Goal: Task Accomplishment & Management: Use online tool/utility

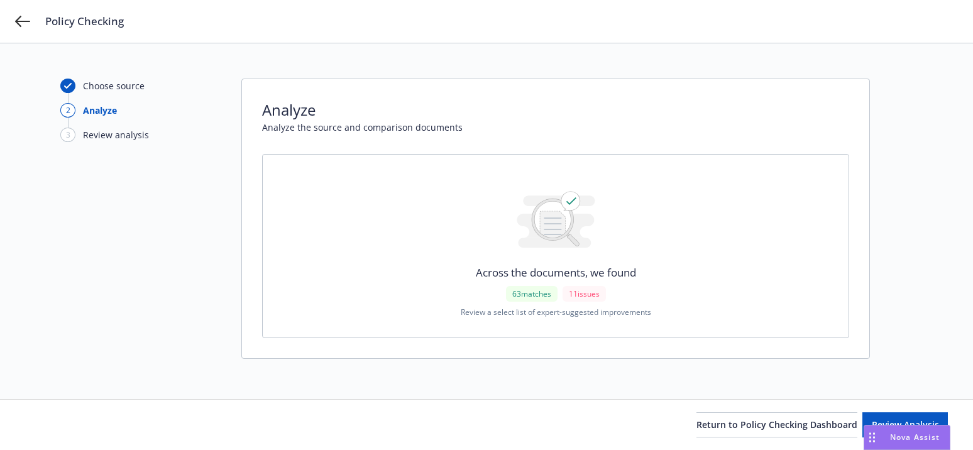
drag, startPoint x: 362, startPoint y: 15, endPoint x: 397, endPoint y: 21, distance: 35.8
click at [362, 15] on div "Policy Checking" at bounding box center [501, 21] width 913 height 15
click at [863, 423] on button "Review Analysis" at bounding box center [906, 424] width 86 height 25
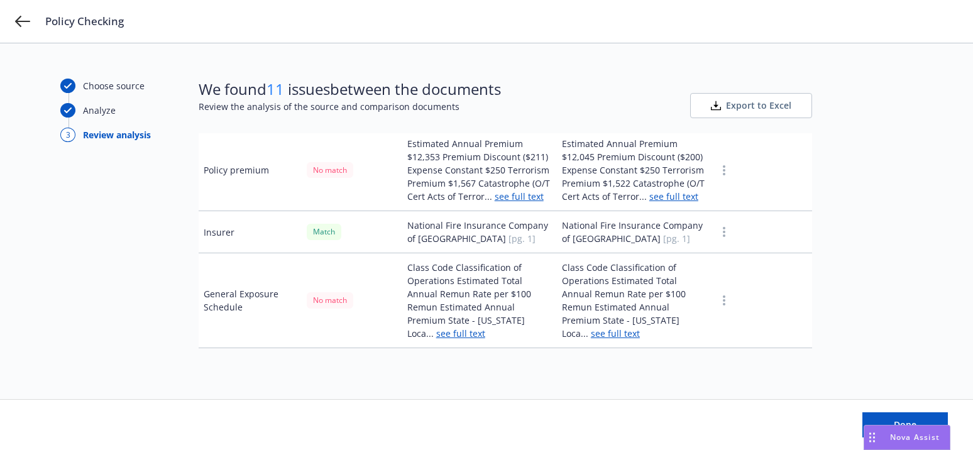
scroll to position [377, 0]
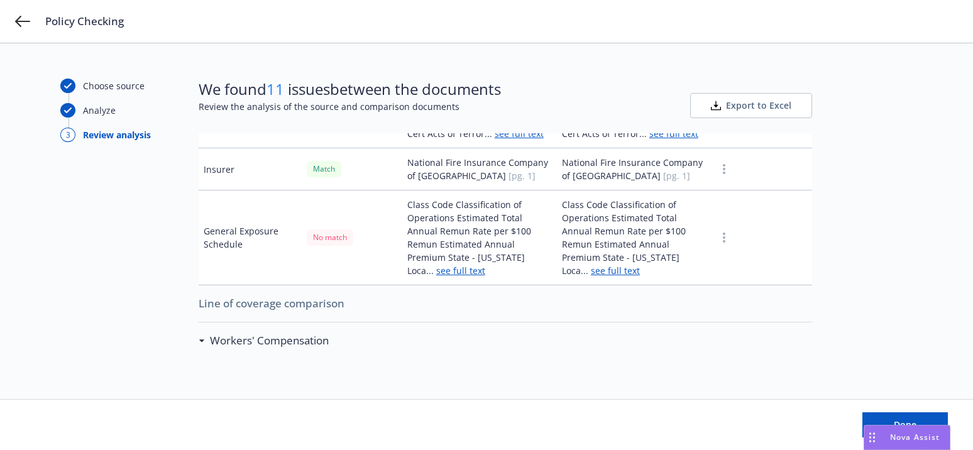
click at [422, 285] on td "Class Code Classification of Operations Estimated Total Annual Remun Rate per $…" at bounding box center [479, 238] width 155 height 95
click at [436, 277] on link "see full text" at bounding box center [460, 271] width 49 height 12
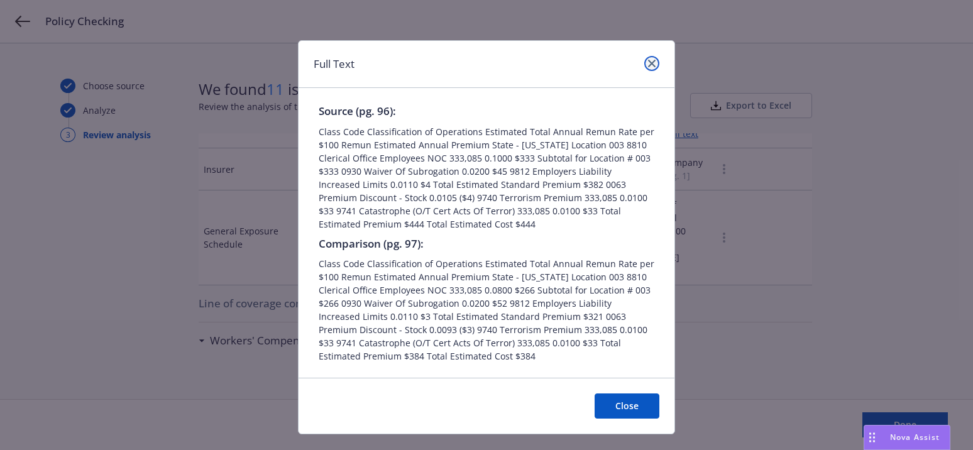
click at [648, 67] on icon "close" at bounding box center [652, 64] width 8 height 8
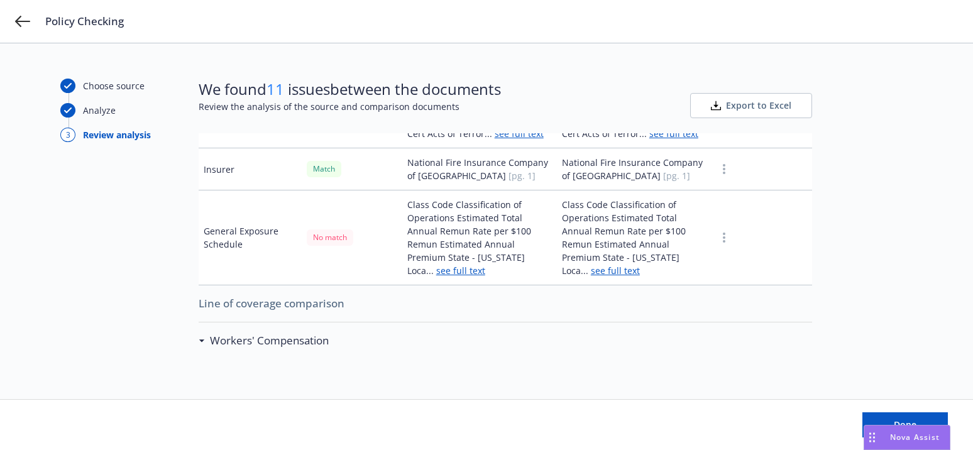
click at [592, 277] on link "see full text" at bounding box center [615, 271] width 49 height 12
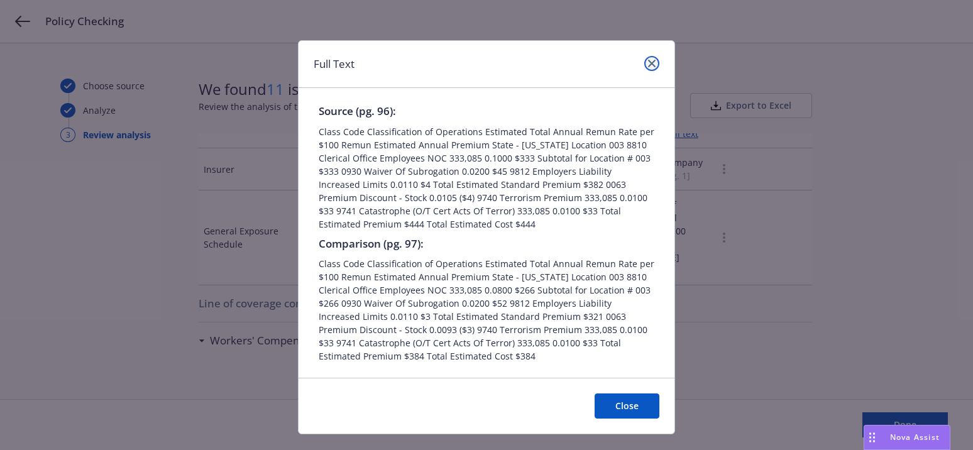
click at [648, 63] on icon "close" at bounding box center [652, 64] width 8 height 8
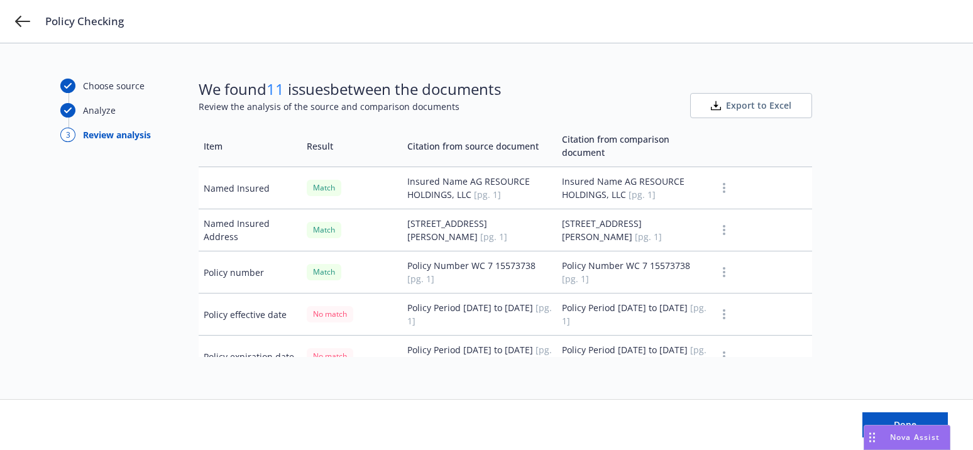
scroll to position [0, 0]
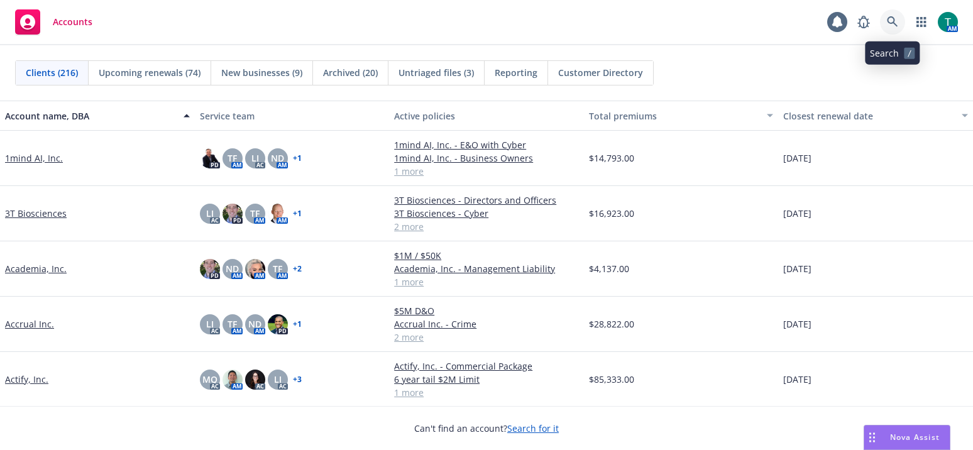
click at [896, 19] on icon at bounding box center [892, 21] width 11 height 11
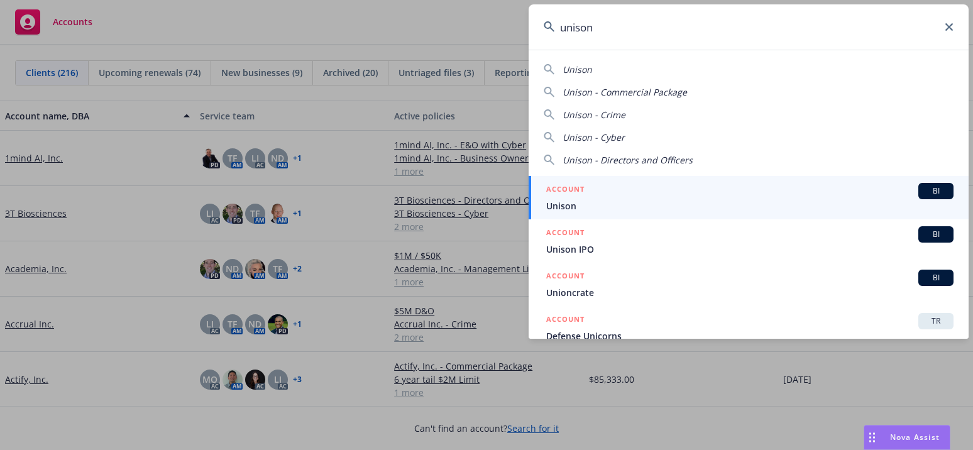
type input "unison"
click at [927, 193] on span "BI" at bounding box center [936, 190] width 25 height 11
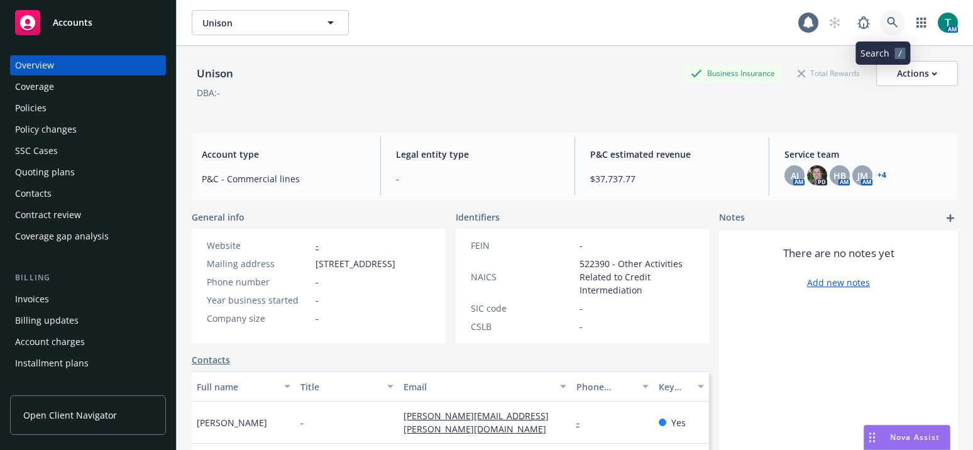
click at [887, 19] on icon at bounding box center [892, 22] width 11 height 11
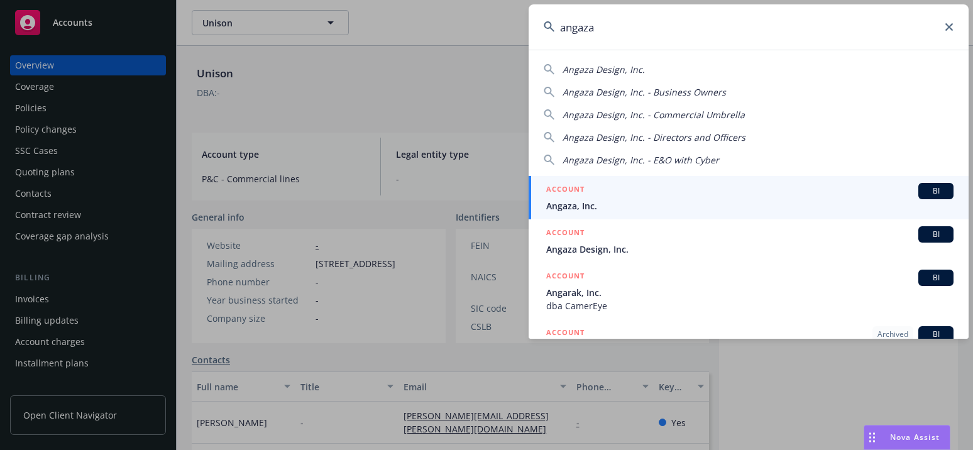
type input "angaza"
click at [936, 187] on span "BI" at bounding box center [936, 190] width 25 height 11
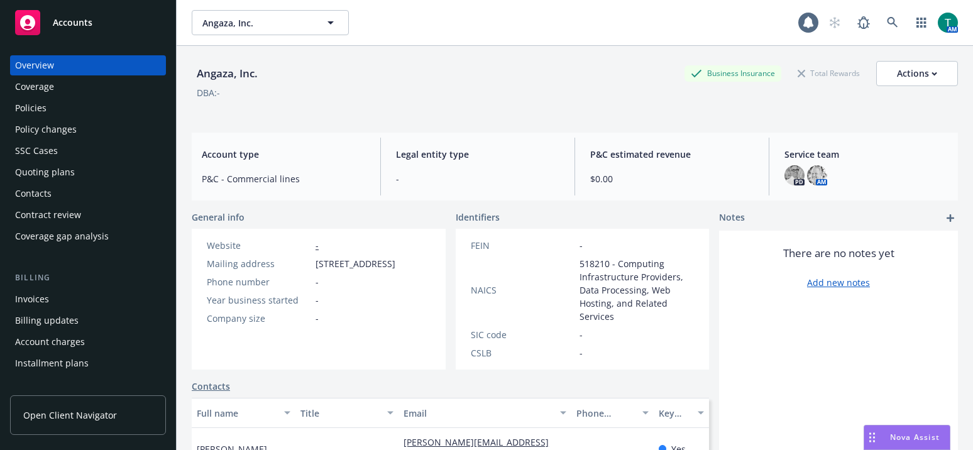
scroll to position [126, 0]
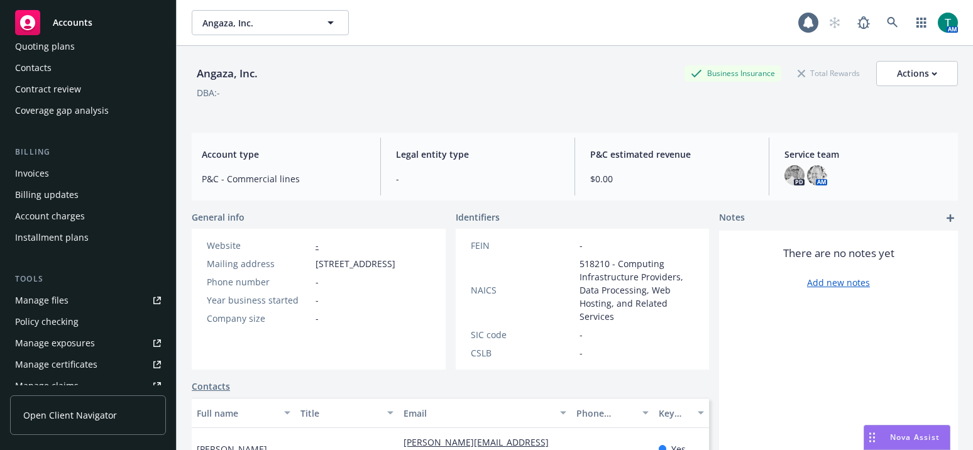
click at [47, 302] on div "Manage files" at bounding box center [41, 300] width 53 height 20
click at [887, 19] on icon at bounding box center [892, 22] width 11 height 11
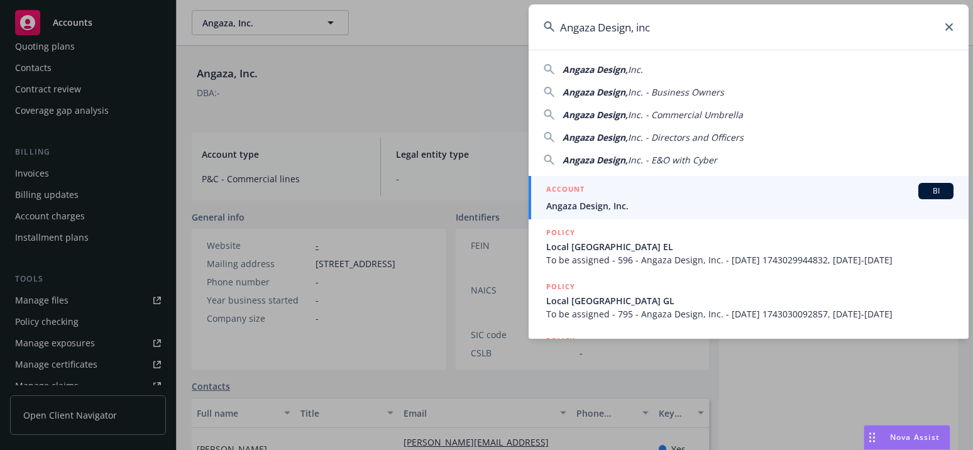
type input "Angaza Design, inc"
click at [602, 207] on span "Angaza Design, Inc." at bounding box center [749, 205] width 407 height 13
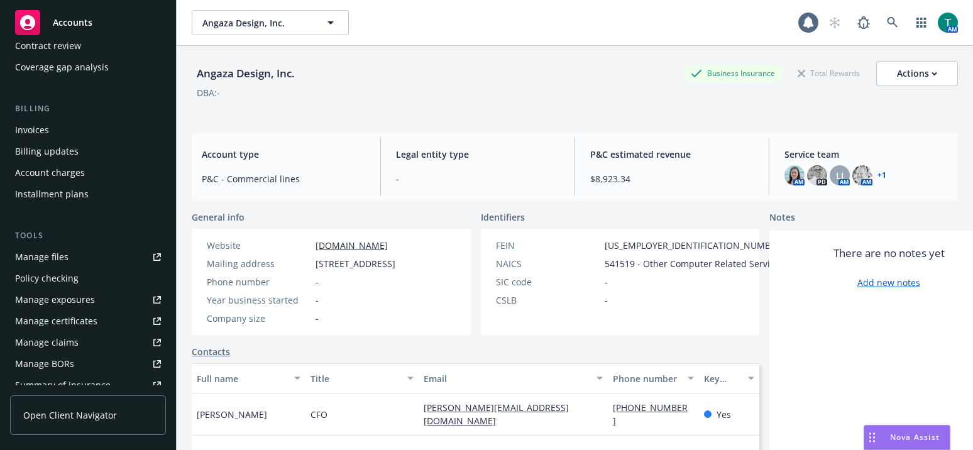
scroll to position [314, 0]
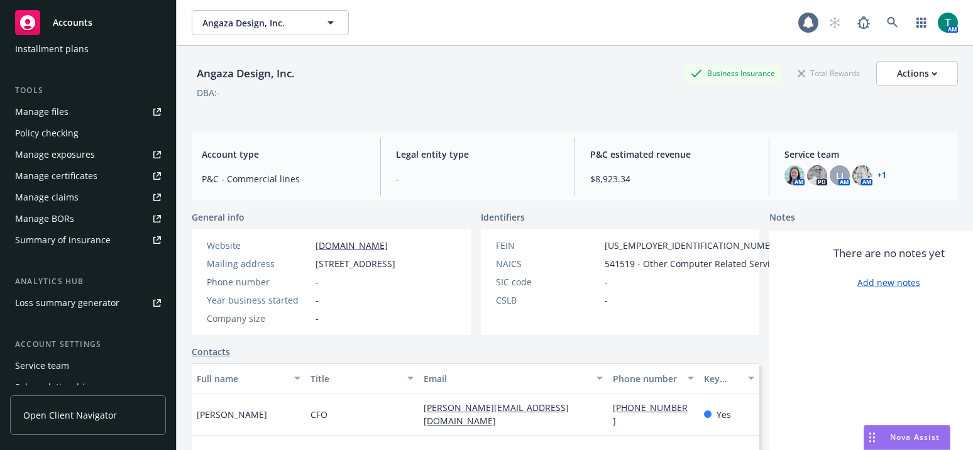
click at [50, 109] on div "Manage files" at bounding box center [41, 112] width 53 height 20
